Goal: Navigation & Orientation: Find specific page/section

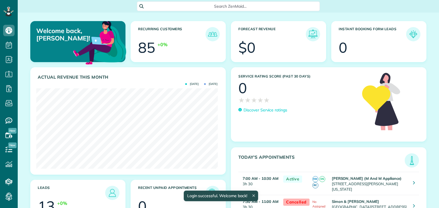
scroll to position [80, 181]
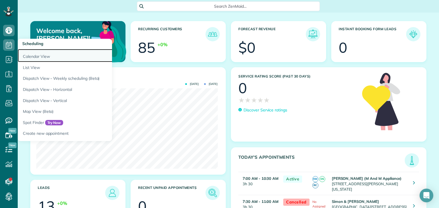
click at [37, 55] on link "Calendar View" at bounding box center [89, 55] width 143 height 13
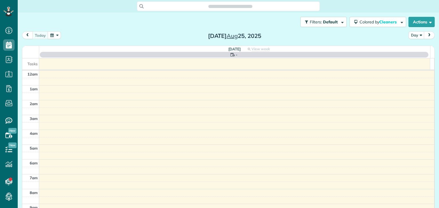
scroll to position [103, 0]
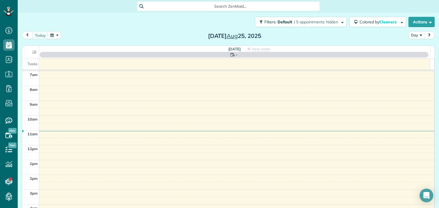
click at [416, 36] on button "Day" at bounding box center [416, 35] width 16 height 8
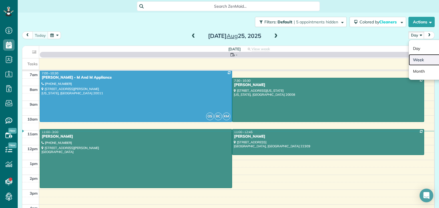
click at [408, 59] on link "Week" at bounding box center [430, 59] width 45 height 11
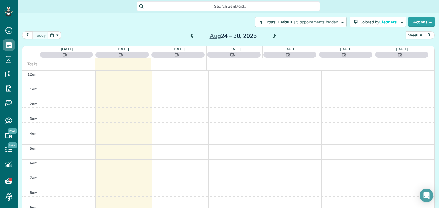
scroll to position [103, 0]
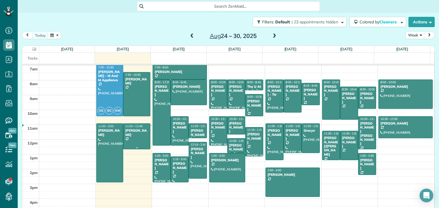
click at [127, 134] on div at bounding box center [136, 136] width 27 height 25
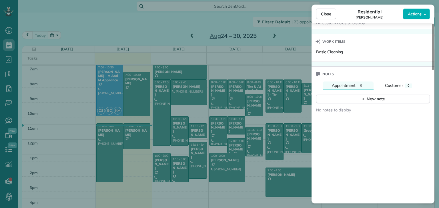
scroll to position [518, 0]
